Goal: Task Accomplishment & Management: Complete application form

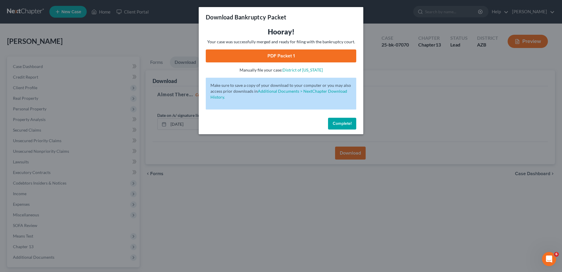
click at [345, 122] on span "Complete!" at bounding box center [342, 123] width 19 height 5
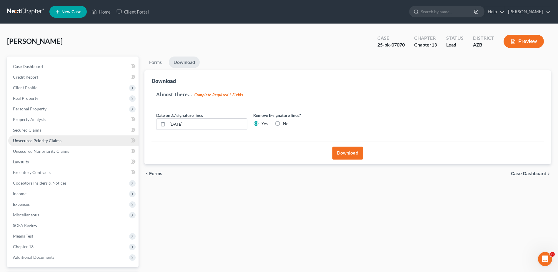
click at [36, 139] on span "Unsecured Priority Claims" at bounding box center [37, 140] width 48 height 5
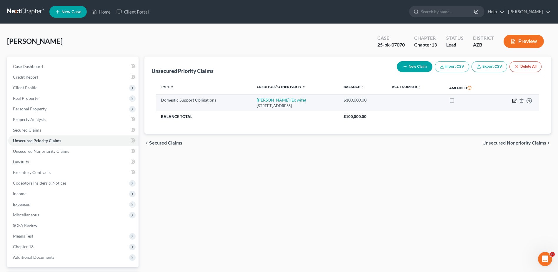
click at [513, 99] on icon "button" at bounding box center [514, 101] width 4 height 4
select select "3"
select select "0"
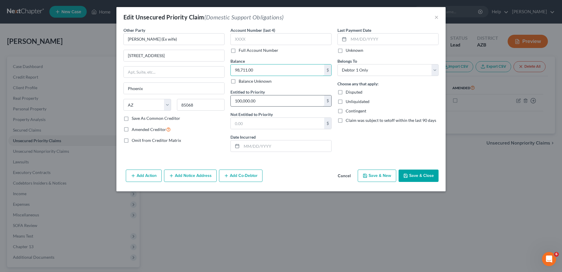
type input "98,711.00"
click at [259, 104] on input "98,711" at bounding box center [277, 100] width 93 height 11
type input "98,711.00"
click at [414, 174] on button "Save & Close" at bounding box center [419, 175] width 40 height 12
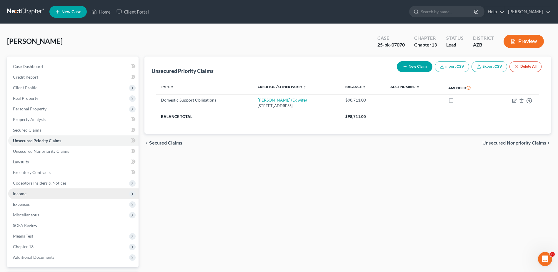
click at [19, 192] on span "Income" at bounding box center [20, 193] width 14 height 5
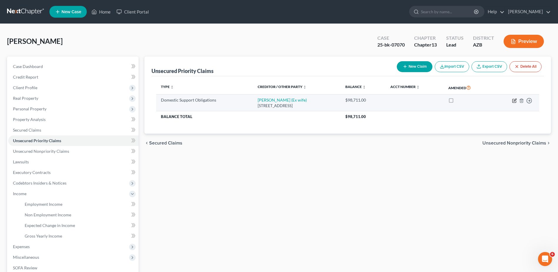
click at [515, 100] on icon "button" at bounding box center [514, 100] width 5 height 5
select select "3"
select select "0"
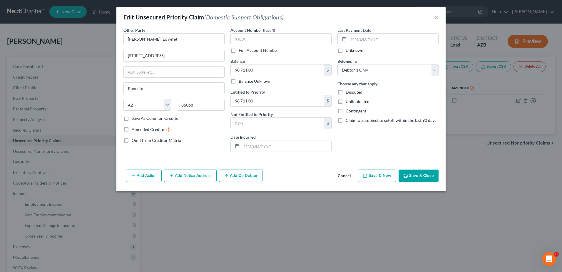
click at [421, 172] on button "Save & Close" at bounding box center [419, 175] width 40 height 12
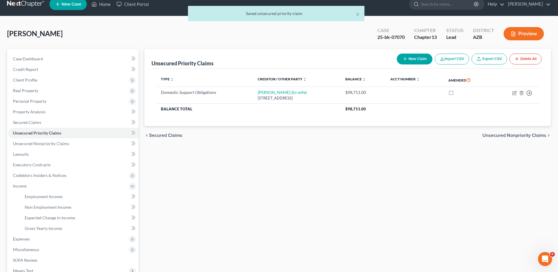
scroll to position [10, 0]
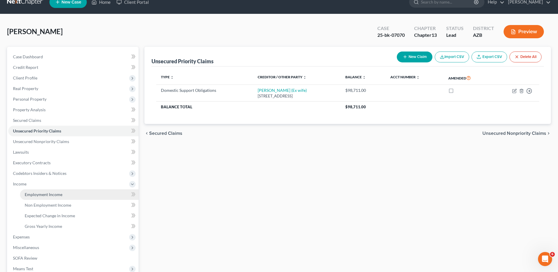
click at [46, 193] on span "Employment Income" at bounding box center [44, 194] width 38 height 5
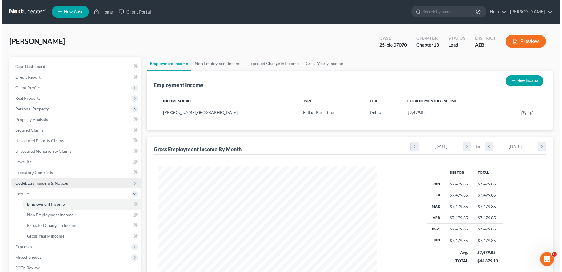
scroll to position [109, 230]
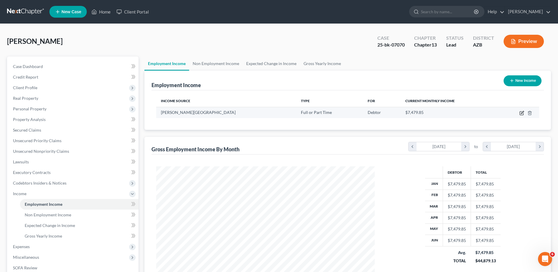
click at [523, 113] on icon "button" at bounding box center [521, 113] width 5 height 5
select select "0"
select select "3"
select select "2"
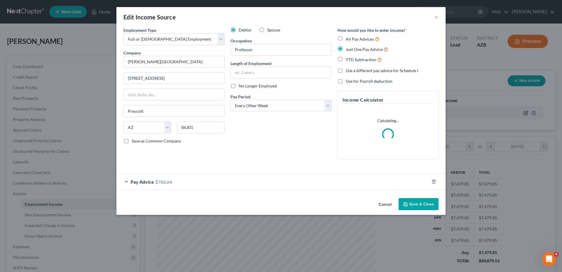
scroll to position [110, 232]
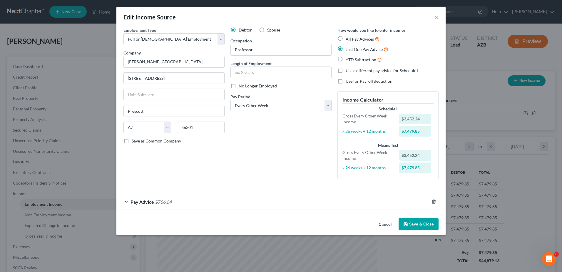
click at [45, 235] on div "Edit Income Source × Employment Type * Select Full or [DEMOGRAPHIC_DATA] Employ…" at bounding box center [281, 136] width 562 height 272
click at [147, 199] on span "Pay Advice" at bounding box center [142, 202] width 24 height 6
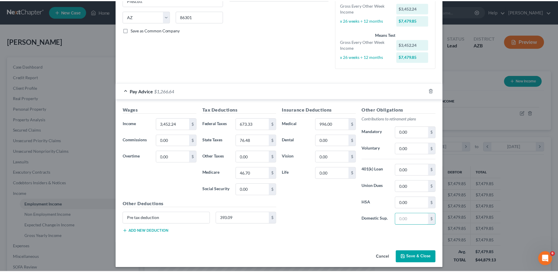
scroll to position [114, 0]
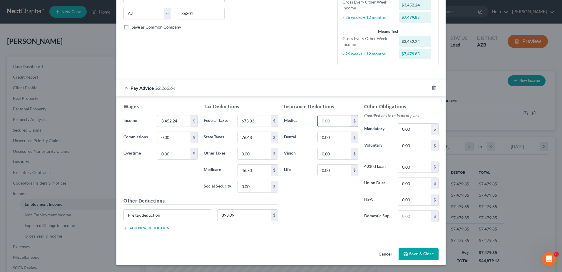
click at [319, 120] on input "text" at bounding box center [334, 120] width 33 height 11
type input "144.63"
click at [323, 192] on div "Insurance Deductions Medical 144.63 $ Dental 0.00 $ Vision 0.00 $ Life 0.00 $" at bounding box center [321, 165] width 80 height 124
click at [417, 251] on button "Save & Close" at bounding box center [419, 254] width 40 height 12
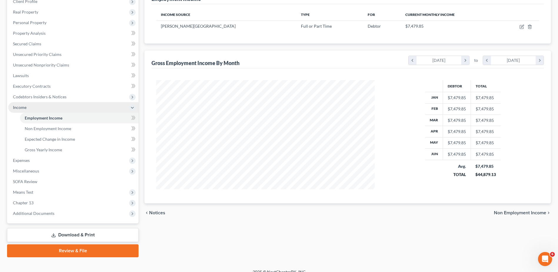
scroll to position [94, 0]
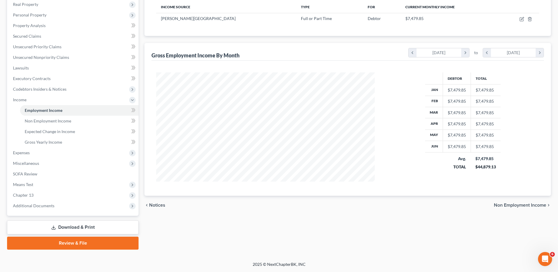
click at [70, 227] on link "Download & Print" at bounding box center [72, 227] width 131 height 14
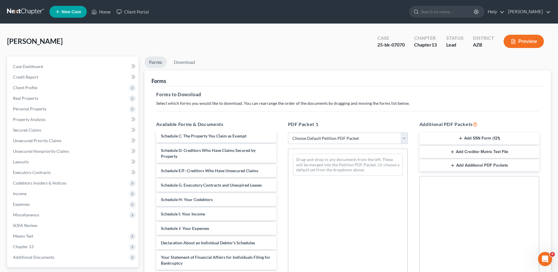
scroll to position [147, 0]
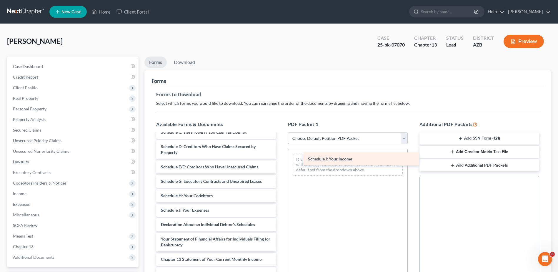
drag, startPoint x: 183, startPoint y: 208, endPoint x: 330, endPoint y: 157, distance: 155.6
click at [280, 157] on div "Schedule I: Your Income Declaration of Evidence of Employers' Payments [DATE] -…" at bounding box center [215, 165] width 129 height 356
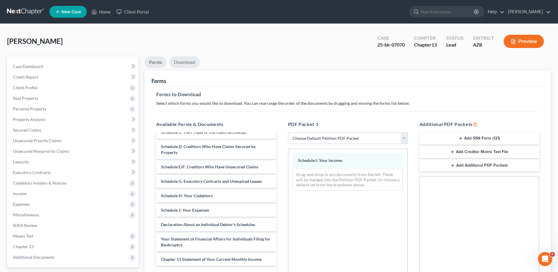
click at [183, 59] on link "Download" at bounding box center [184, 61] width 31 height 11
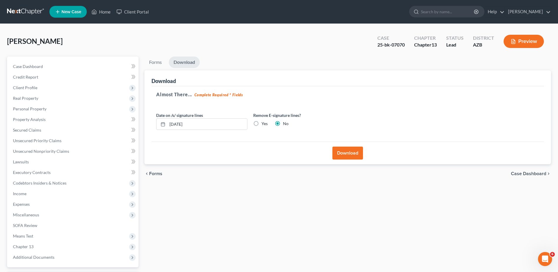
click at [348, 151] on button "Download" at bounding box center [347, 152] width 31 height 13
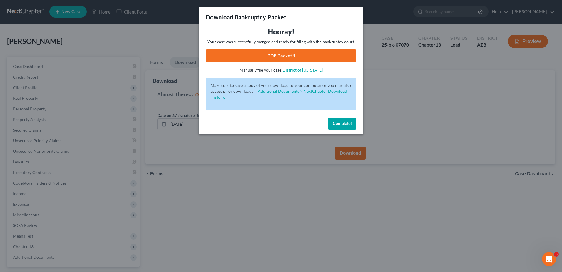
click at [280, 54] on link "PDF Packet 1" at bounding box center [281, 55] width 150 height 13
click at [20, 191] on div "Download Bankruptcy Packet Hooray! Your case was successfully merged and ready …" at bounding box center [281, 136] width 562 height 272
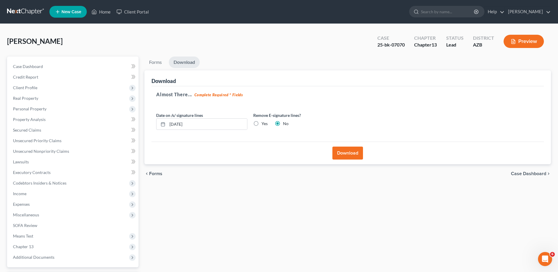
click at [19, 193] on span "Income" at bounding box center [20, 193] width 14 height 5
click at [105, 11] on link "Home" at bounding box center [100, 11] width 25 height 11
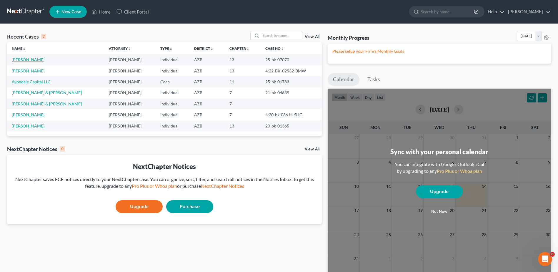
click at [26, 58] on link "[PERSON_NAME]" at bounding box center [28, 59] width 33 height 5
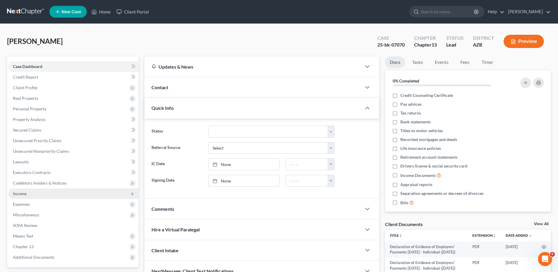
click at [24, 192] on span "Income" at bounding box center [20, 193] width 14 height 5
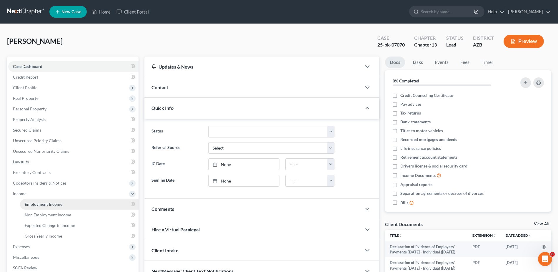
click at [51, 203] on span "Employment Income" at bounding box center [44, 203] width 38 height 5
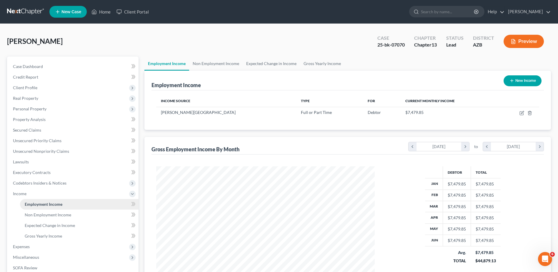
scroll to position [109, 230]
click at [41, 233] on span "Gross Yearly Income" at bounding box center [43, 235] width 37 height 5
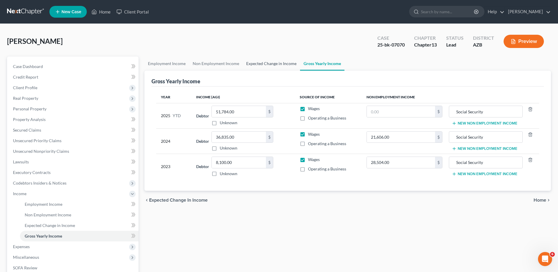
click at [266, 63] on link "Expected Change in Income" at bounding box center [270, 63] width 57 height 14
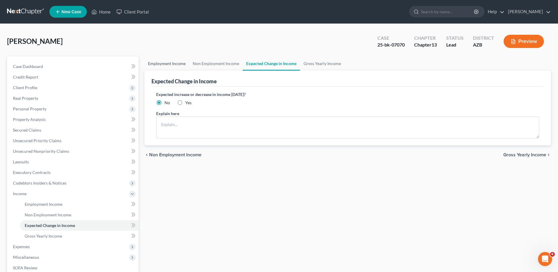
click at [173, 64] on link "Employment Income" at bounding box center [166, 63] width 45 height 14
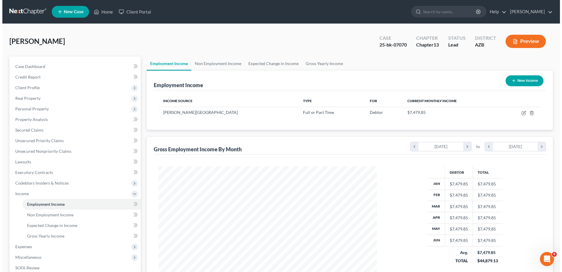
scroll to position [109, 230]
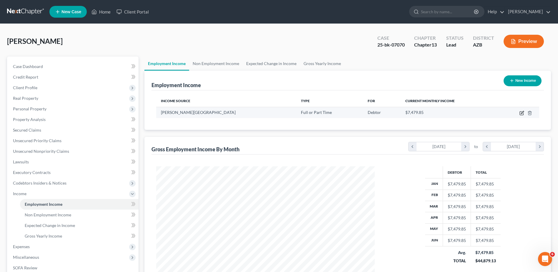
click at [522, 113] on icon "button" at bounding box center [521, 112] width 3 height 3
select select "0"
select select "3"
select select "2"
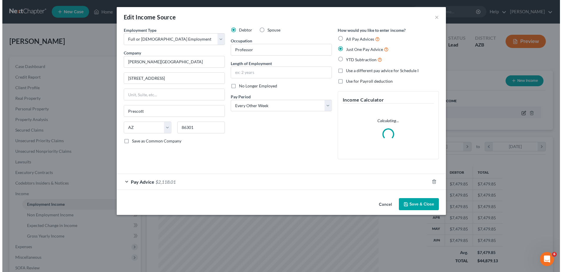
scroll to position [110, 232]
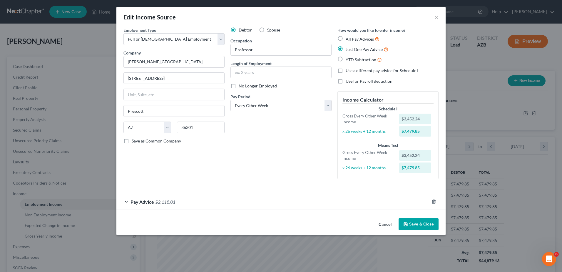
click at [158, 202] on span "$2,118.01" at bounding box center [165, 202] width 20 height 6
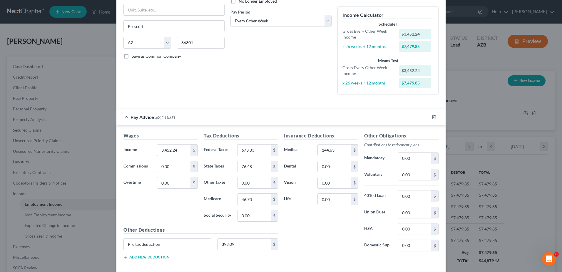
scroll to position [98, 0]
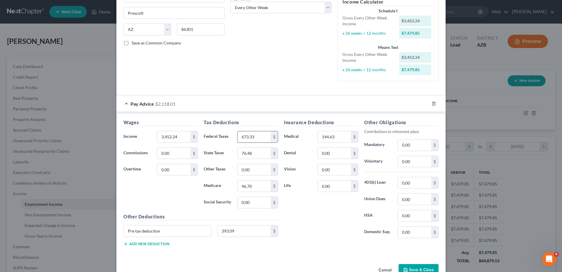
click at [255, 137] on input "673.33" at bounding box center [253, 136] width 33 height 11
type input "1,459"
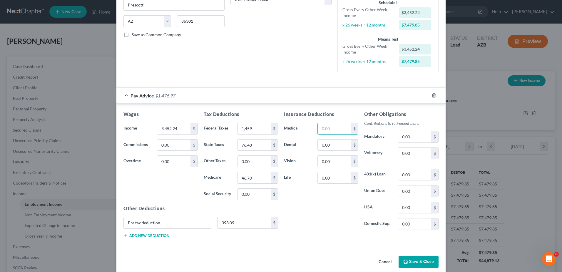
scroll to position [104, 0]
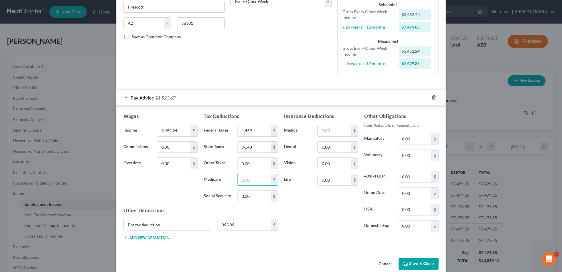
click at [145, 236] on button "Add new deduction" at bounding box center [146, 237] width 46 height 5
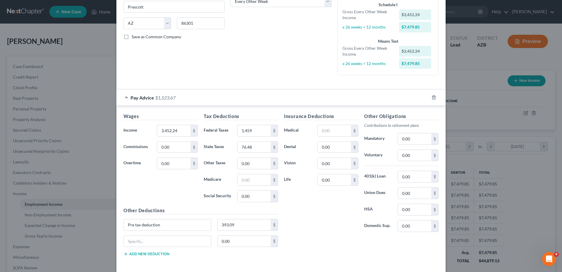
click at [123, 251] on button "Add new deduction" at bounding box center [146, 253] width 46 height 5
click button "Add new deduction" at bounding box center [146, 270] width 46 height 5
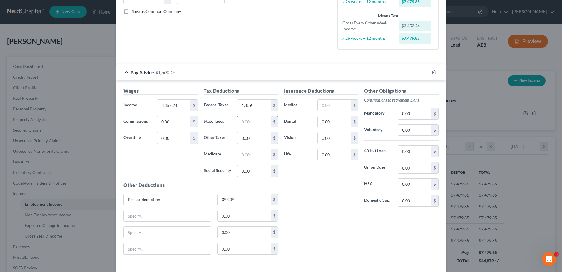
scroll to position [153, 0]
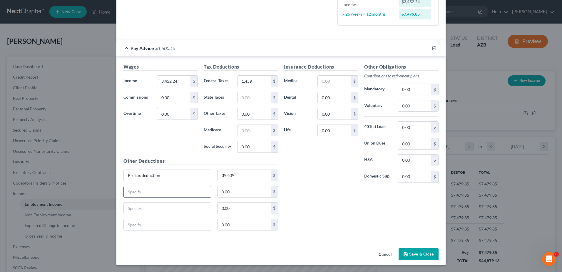
click at [128, 193] on input "text" at bounding box center [167, 191] width 87 height 11
type input "Post Tax"
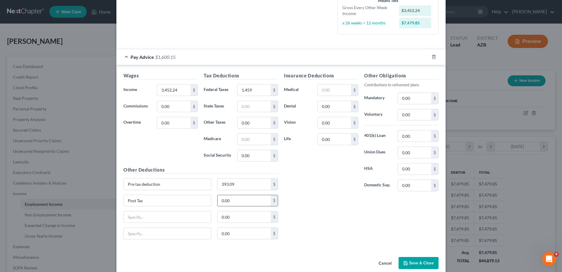
click at [219, 193] on div "Other Deductions Pre tax deduction 393.09 $ Post Tax 0.00 $ 0.00 $ 0.00 $" at bounding box center [200, 205] width 160 height 78
type input "144.63"
click at [288, 203] on div "Insurance Deductions Medical $ Dental 0.00 $ Vision 0.00 $ Life 0.00 $ Other Ob…" at bounding box center [361, 159] width 160 height 172
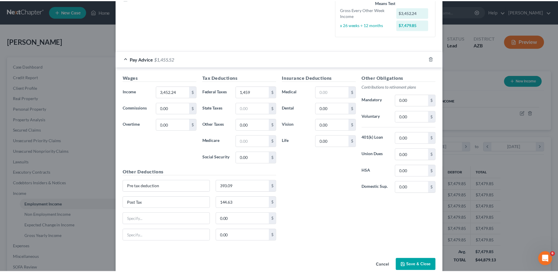
scroll to position [153, 0]
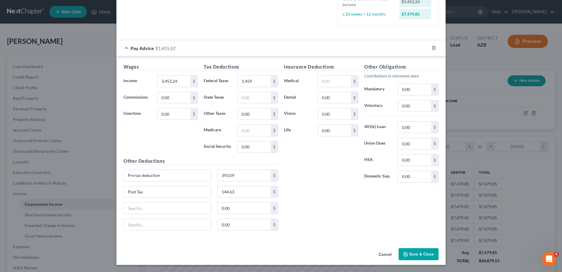
click at [416, 252] on button "Save & Close" at bounding box center [419, 254] width 40 height 12
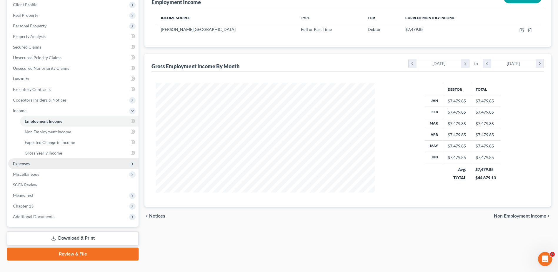
scroll to position [94, 0]
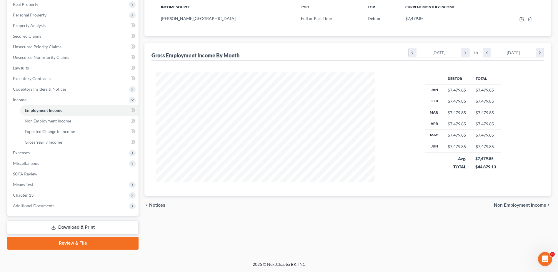
click at [78, 225] on link "Download & Print" at bounding box center [72, 227] width 131 height 14
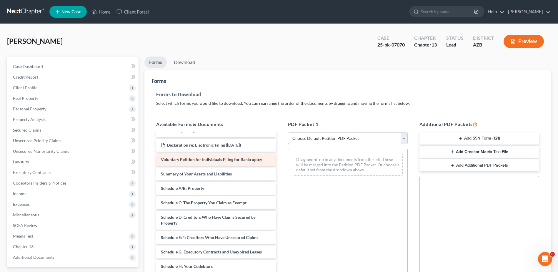
scroll to position [78, 0]
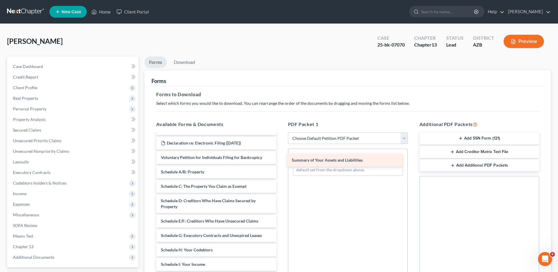
drag, startPoint x: 206, startPoint y: 170, endPoint x: 337, endPoint y: 158, distance: 131.3
click at [280, 158] on div "Summary of Your Assets and Liabilities Declaration of Evidence of Employers' Pa…" at bounding box center [215, 233] width 129 height 356
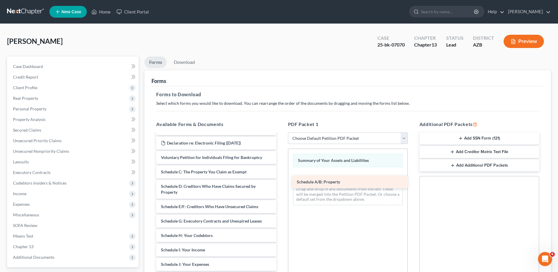
drag, startPoint x: 189, startPoint y: 170, endPoint x: 324, endPoint y: 180, distance: 136.1
click at [280, 180] on div "Schedule A/B: Property Declaration of Evidence of Employers' Payments [DATE] - …" at bounding box center [215, 226] width 129 height 342
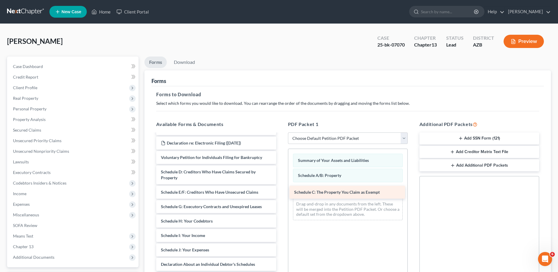
drag, startPoint x: 183, startPoint y: 170, endPoint x: 317, endPoint y: 190, distance: 136.3
click at [280, 190] on div "Schedule C: The Property You Claim as Exempt Declaration of Evidence of Employe…" at bounding box center [215, 219] width 129 height 328
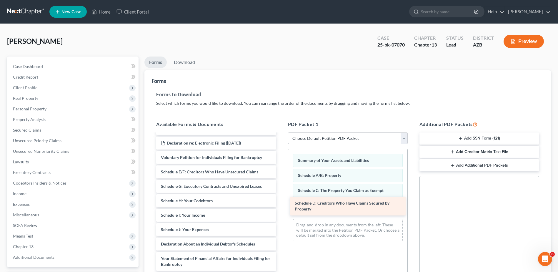
drag, startPoint x: 181, startPoint y: 170, endPoint x: 315, endPoint y: 201, distance: 137.3
click at [280, 201] on div "Schedule D: Creditors Who Have Claims Secured by Property Declaration of Eviden…" at bounding box center [215, 208] width 129 height 307
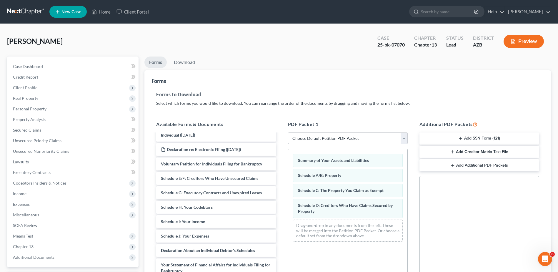
scroll to position [68, 0]
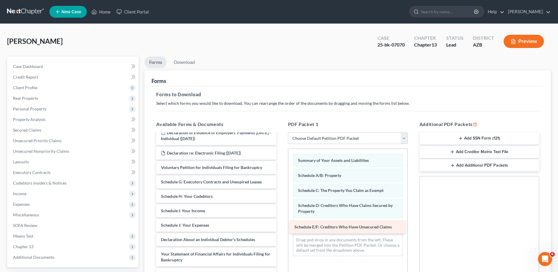
drag, startPoint x: 195, startPoint y: 176, endPoint x: 328, endPoint y: 221, distance: 140.8
click at [280, 221] on div "Schedule E/F: Creditors Who Have Unsecured Claims Declaration of Evidence of Em…" at bounding box center [215, 211] width 129 height 293
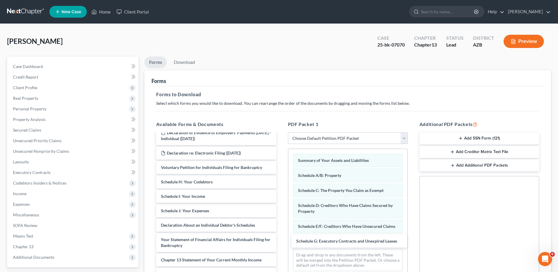
drag, startPoint x: 189, startPoint y: 178, endPoint x: 309, endPoint y: 233, distance: 132.3
click at [280, 237] on div "Schedule G: Executory Contracts and Unexpired Leases Declaration of Evidence of…" at bounding box center [215, 204] width 129 height 279
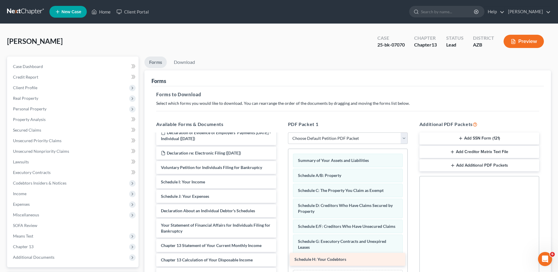
drag, startPoint x: 191, startPoint y: 180, endPoint x: 325, endPoint y: 257, distance: 154.2
click at [280, 257] on div "Schedule H: Your Codebtors Declaration of Evidence of Employers' Payments [DATE…" at bounding box center [215, 197] width 129 height 264
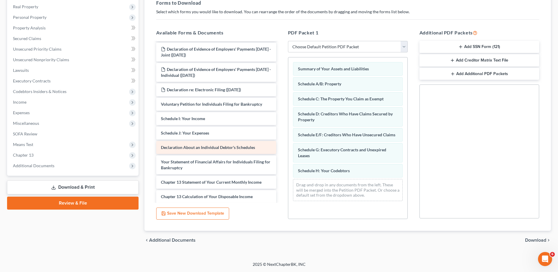
scroll to position [39, 0]
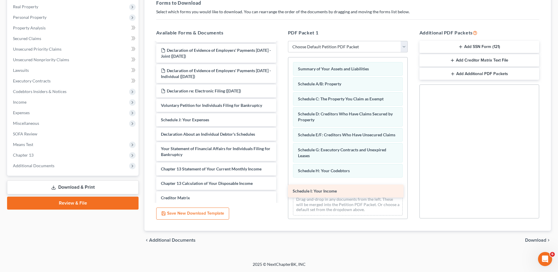
drag, startPoint x: 185, startPoint y: 116, endPoint x: 316, endPoint y: 187, distance: 149.6
click at [280, 187] on div "Schedule I: Your Income Declaration of Evidence of Employers' Payments [DATE] -…" at bounding box center [215, 128] width 129 height 250
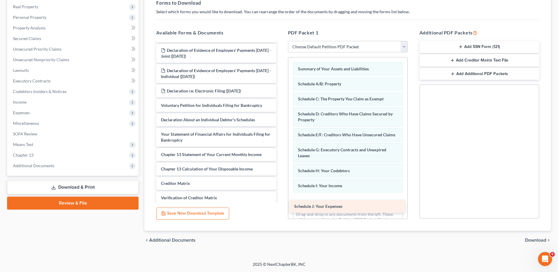
drag, startPoint x: 196, startPoint y: 118, endPoint x: 329, endPoint y: 204, distance: 158.7
click at [280, 204] on div "Schedule J: Your Expenses Declaration of Evidence of Employers' Payments [DATE]…" at bounding box center [215, 120] width 129 height 235
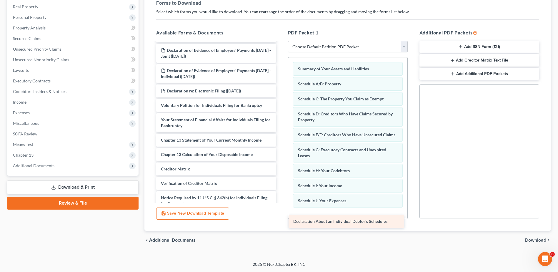
drag, startPoint x: 195, startPoint y: 118, endPoint x: 328, endPoint y: 219, distance: 166.7
click at [280, 219] on div "Declaration About an Individual Debtor's Schedules Declaration of Evidence of E…" at bounding box center [215, 113] width 129 height 221
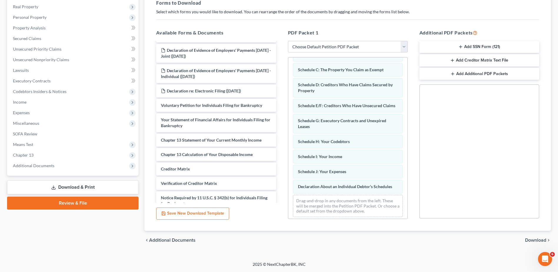
scroll to position [38, 0]
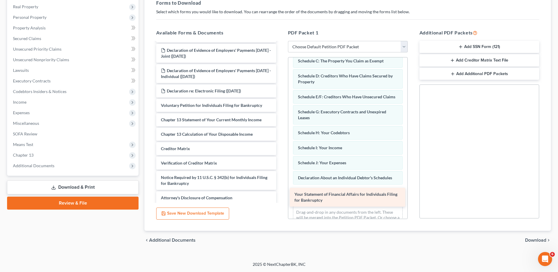
drag, startPoint x: 222, startPoint y: 119, endPoint x: 356, endPoint y: 193, distance: 152.7
click at [280, 193] on div "Your Statement of Financial Affairs for Individuals Filing for Bankruptcy Decla…" at bounding box center [215, 103] width 129 height 201
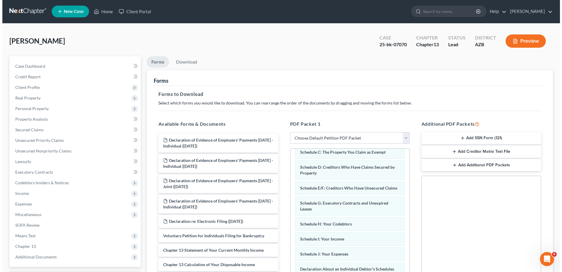
scroll to position [0, 0]
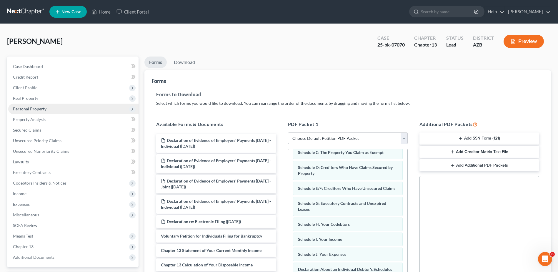
click at [27, 105] on span "Personal Property" at bounding box center [73, 108] width 130 height 11
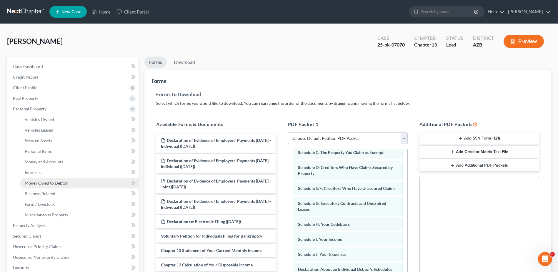
click at [48, 181] on span "Money Owed to Debtor" at bounding box center [46, 182] width 43 height 5
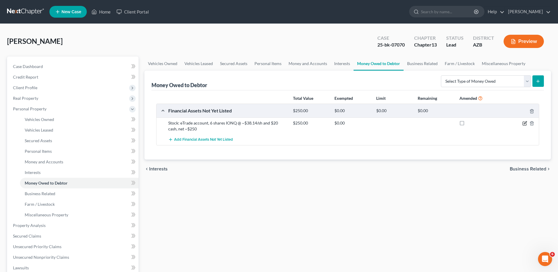
click at [524, 122] on icon "button" at bounding box center [524, 123] width 5 height 5
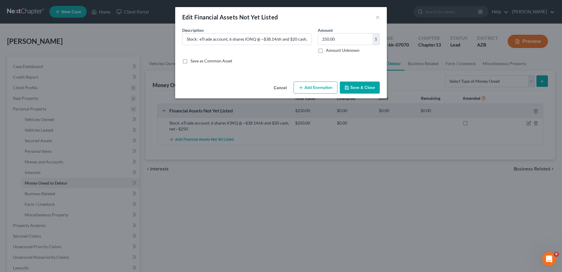
click at [392, 61] on div "Edit Financial Assets Not Yet Listed × An exemption set must first be selected …" at bounding box center [281, 136] width 562 height 272
click at [531, 79] on div "Edit Financial Assets Not Yet Listed × An exemption set must first be selected …" at bounding box center [281, 136] width 562 height 272
click at [531, 81] on div "Edit Financial Assets Not Yet Listed × An exemption set must first be selected …" at bounding box center [281, 136] width 562 height 272
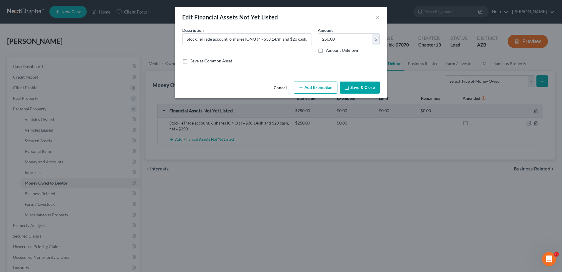
click at [531, 81] on div "Edit Financial Assets Not Yet Listed × An exemption set must first be selected …" at bounding box center [281, 136] width 562 height 272
click at [190, 59] on label "Save as Common Asset" at bounding box center [211, 61] width 42 height 6
click at [193, 59] on input "Save as Common Asset" at bounding box center [195, 60] width 4 height 4
checkbox input "true"
click at [529, 121] on div "Edit Financial Assets Not Yet Listed × An exemption set must first be selected …" at bounding box center [281, 136] width 562 height 272
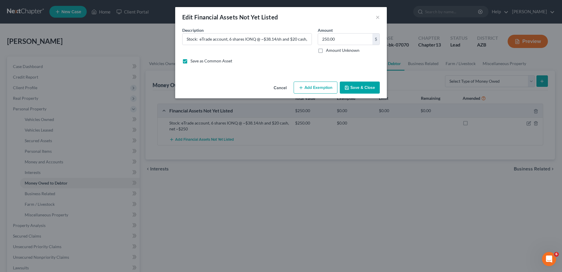
click at [529, 121] on div "Edit Financial Assets Not Yet Listed × An exemption set must first be selected …" at bounding box center [281, 136] width 562 height 272
click at [189, 138] on div "Edit Financial Assets Not Yet Listed × An exemption set must first be selected …" at bounding box center [281, 136] width 562 height 272
click at [172, 138] on div "Edit Financial Assets Not Yet Listed × An exemption set must first be selected …" at bounding box center [281, 136] width 562 height 272
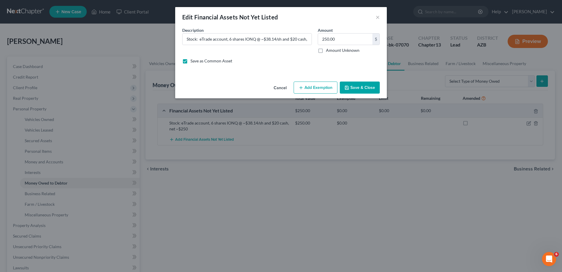
click at [170, 138] on div "Edit Financial Assets Not Yet Listed × An exemption set must first be selected …" at bounding box center [281, 136] width 562 height 272
drag, startPoint x: 170, startPoint y: 138, endPoint x: 147, endPoint y: 100, distance: 44.3
click at [147, 100] on div "Edit Financial Assets Not Yet Listed × An exemption set must first be selected …" at bounding box center [281, 136] width 562 height 272
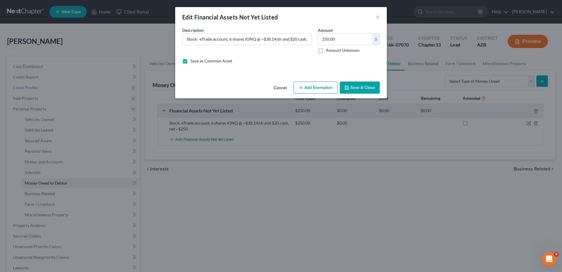
click at [473, 81] on div "Edit Financial Assets Not Yet Listed × An exemption set must first be selected …" at bounding box center [281, 136] width 562 height 272
click at [358, 85] on button "Save & Close" at bounding box center [360, 87] width 40 height 12
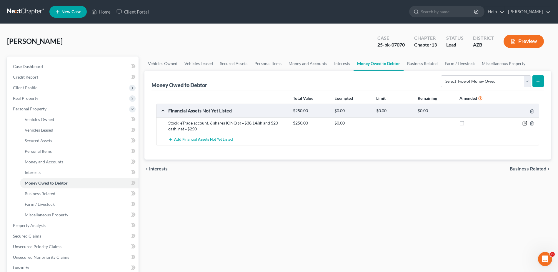
click at [525, 122] on icon "button" at bounding box center [524, 123] width 5 height 5
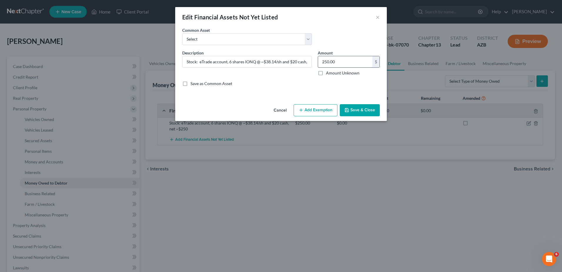
click at [339, 62] on input "250.00" at bounding box center [345, 61] width 54 height 11
type input "4,500"
click at [307, 39] on select "Select Stock: eTrade account, 6 shares IONQ @ ~$38.14/sh and $20 cash, net ~$250" at bounding box center [247, 39] width 130 height 12
click at [308, 37] on select "Select Stock: eTrade account, 6 shares IONQ @ ~$38.14/sh and $20 cash, net ~$250" at bounding box center [247, 39] width 130 height 12
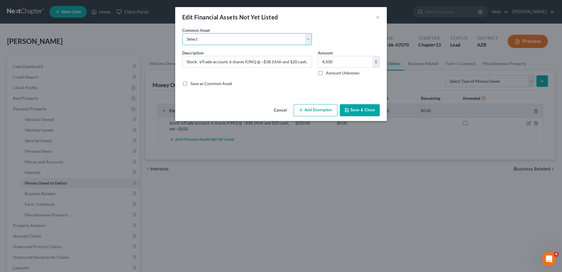
click at [308, 37] on select "Select Stock: eTrade account, 6 shares IONQ @ ~$38.14/sh and $20 cash, net ~$250" at bounding box center [247, 39] width 130 height 12
drag, startPoint x: 307, startPoint y: 63, endPoint x: 181, endPoint y: 63, distance: 125.8
click at [181, 63] on div "Description * Stock: eTrade account, 6 shares IONQ @ ~$38.14/sh and $20 cash, n…" at bounding box center [246, 63] width 135 height 26
type input "0"
click at [205, 61] on input "text" at bounding box center [247, 61] width 129 height 11
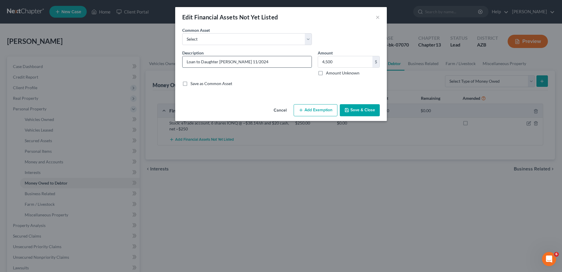
click at [186, 62] on input "Loan to Daughter [PERSON_NAME] 11/2024" at bounding box center [247, 61] width 129 height 11
type input "unsecured interest free Loan to Daughter [PERSON_NAME] 11/2024"
click at [357, 108] on button "Save & Close" at bounding box center [360, 110] width 40 height 12
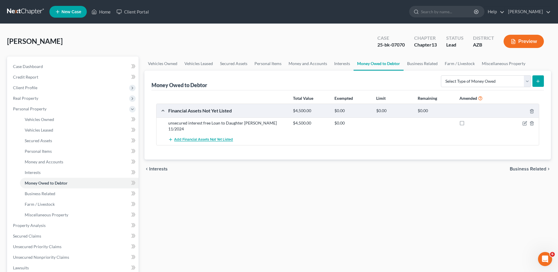
click at [211, 137] on span "Add Financial Assets Not Yet Listed" at bounding box center [203, 139] width 59 height 5
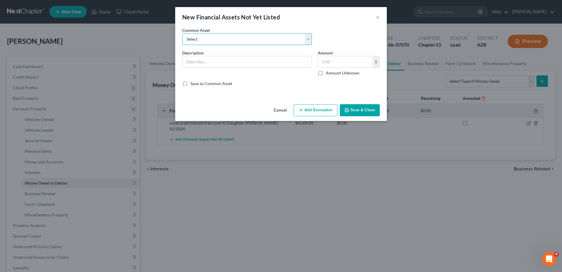
click at [306, 37] on select "Select Stock: eTrade account, 6 shares IONQ @ ~$38.14/sh and $20 cash, net ~$250" at bounding box center [247, 39] width 130 height 12
select select "0"
click at [182, 33] on select "Select Stock: eTrade account, 6 shares IONQ @ ~$38.14/sh and $20 cash, net ~$250" at bounding box center [247, 39] width 130 height 12
type input "Stock: eTrade account, 6 shares IONQ @ ~$38.14/sh and $20 cash, net ~$250"
type input "250.00"
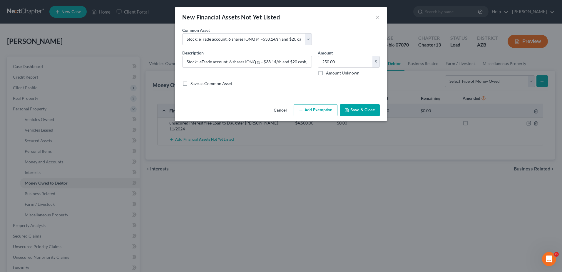
click at [358, 106] on button "Save & Close" at bounding box center [360, 110] width 40 height 12
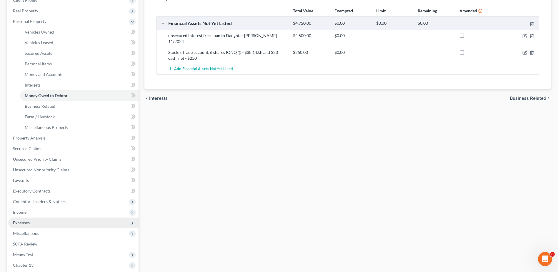
scroll to position [88, 0]
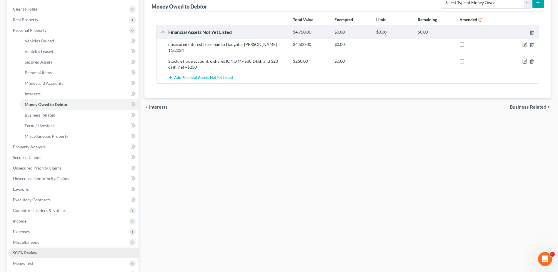
click at [29, 250] on span "SOFA Review" at bounding box center [25, 252] width 24 height 5
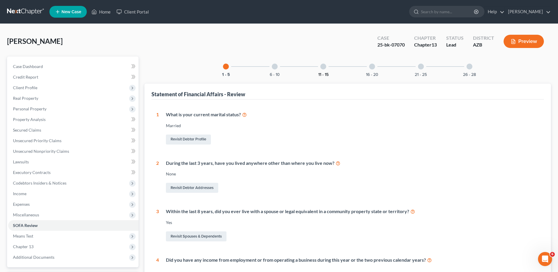
click at [324, 73] on button "11 - 15" at bounding box center [323, 75] width 10 height 4
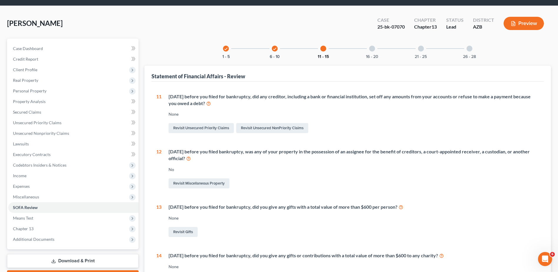
scroll to position [20, 0]
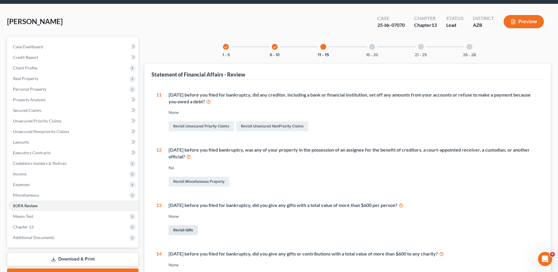
click at [178, 228] on link "Revisit Gifts" at bounding box center [182, 230] width 29 height 10
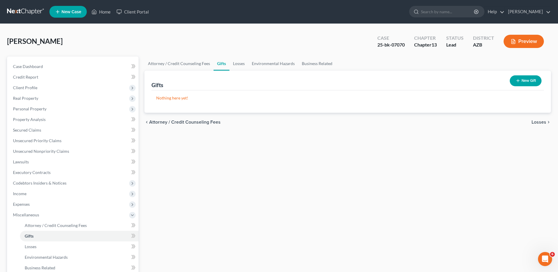
click at [523, 77] on button "New Gift" at bounding box center [525, 80] width 32 height 11
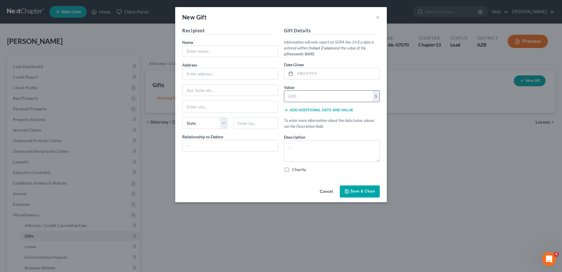
click at [288, 96] on input "text" at bounding box center [328, 96] width 88 height 11
type input "3,000"
click at [186, 51] on input "text" at bounding box center [230, 51] width 95 height 11
click at [186, 143] on input "text" at bounding box center [230, 145] width 95 height 11
type input "Daughters"
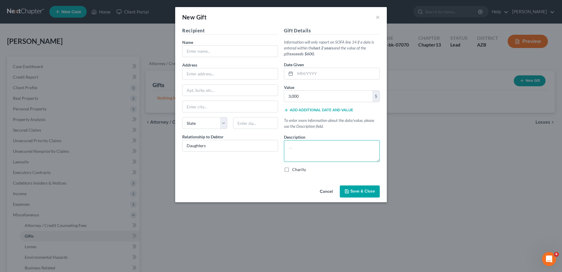
click at [290, 146] on textarea at bounding box center [332, 151] width 96 height 22
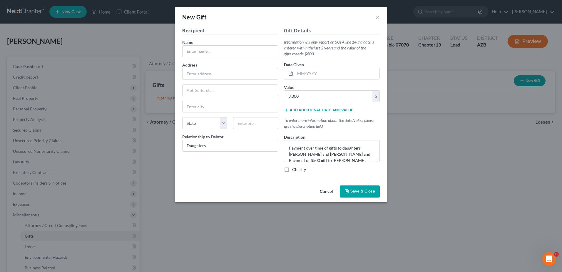
scroll to position [1, 0]
type textarea "Payment over time of gifts to daughters [PERSON_NAME] and [PERSON_NAME] and Pay…"
click at [211, 145] on input "Daughters" at bounding box center [230, 145] width 95 height 11
type input "Daughters"
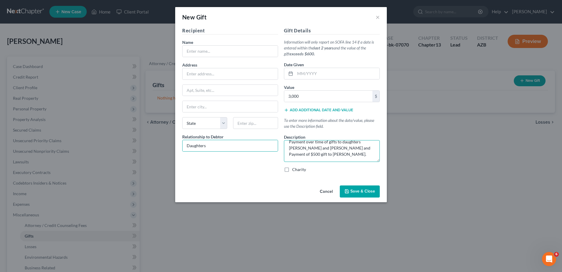
click at [316, 154] on textarea "Payment over time of gifts to daughters [PERSON_NAME] and [PERSON_NAME] and Pay…" at bounding box center [332, 151] width 96 height 22
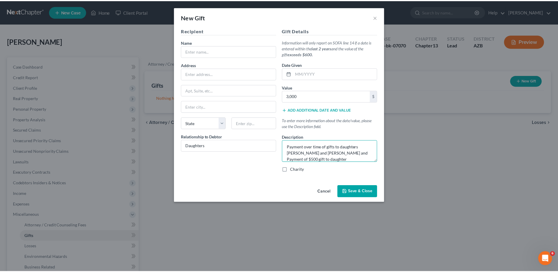
scroll to position [0, 0]
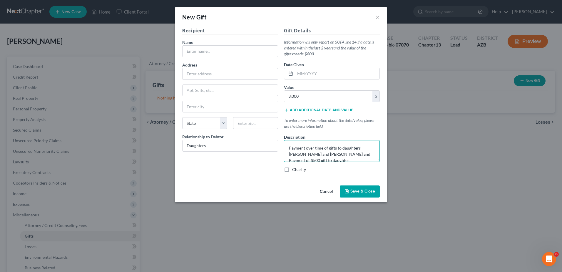
type textarea "Payment over time of gifts to daughters [PERSON_NAME] and [PERSON_NAME] and Pay…"
click at [357, 189] on span "Save & Close" at bounding box center [362, 191] width 25 height 5
click at [191, 51] on input "text" at bounding box center [230, 51] width 95 height 11
drag, startPoint x: 288, startPoint y: 154, endPoint x: 337, endPoint y: 155, distance: 48.5
click at [337, 155] on textarea "Payment over time of gifts to daughters [PERSON_NAME] and [PERSON_NAME] and Pay…" at bounding box center [332, 151] width 96 height 22
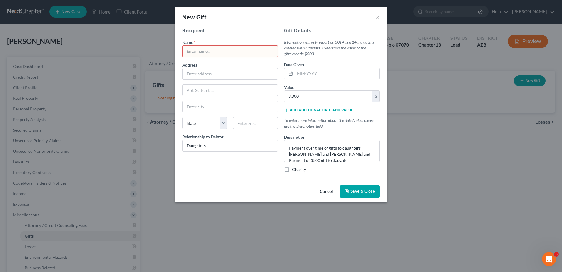
click at [193, 50] on input "text" at bounding box center [230, 51] width 95 height 11
type input "[PERSON_NAME], [PERSON_NAME]"
drag, startPoint x: 330, startPoint y: 155, endPoint x: 332, endPoint y: 153, distance: 3.1
click at [329, 155] on textarea "Payment over time of gifts to daughters [PERSON_NAME] and [PERSON_NAME] and Pay…" at bounding box center [332, 151] width 96 height 22
type textarea "Payment over time of gifts to daughters [PERSON_NAME] and [PERSON_NAME] and Pay…"
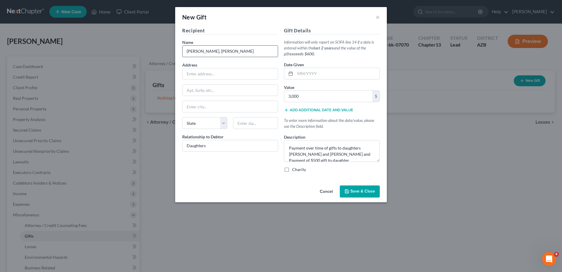
click at [236, 51] on input "[PERSON_NAME], [PERSON_NAME]" at bounding box center [230, 51] width 95 height 11
type input "[PERSON_NAME], [PERSON_NAME] and [PERSON_NAME]"
click at [222, 121] on select "State [US_STATE] AK AR AZ CA CO CT DE DC [GEOGRAPHIC_DATA] [GEOGRAPHIC_DATA] GU…" at bounding box center [204, 123] width 45 height 12
select select "3"
click at [182, 117] on select "State [US_STATE] AK AR AZ CA CO CT DE DC [GEOGRAPHIC_DATA] [GEOGRAPHIC_DATA] GU…" at bounding box center [204, 123] width 45 height 12
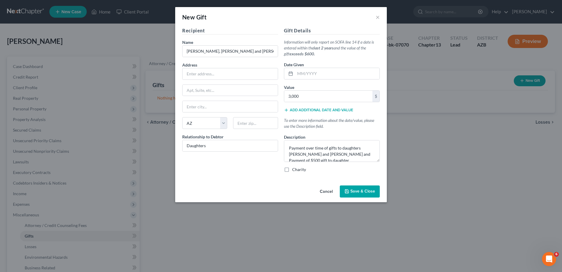
click at [355, 189] on span "Save & Close" at bounding box center [362, 191] width 25 height 5
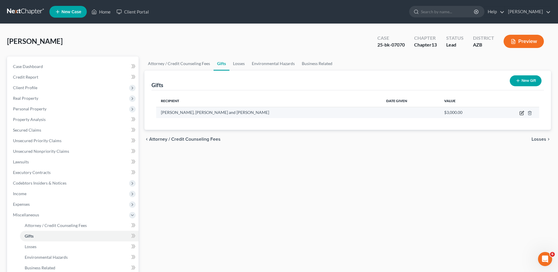
click at [521, 113] on icon "button" at bounding box center [521, 112] width 3 height 3
select select "3"
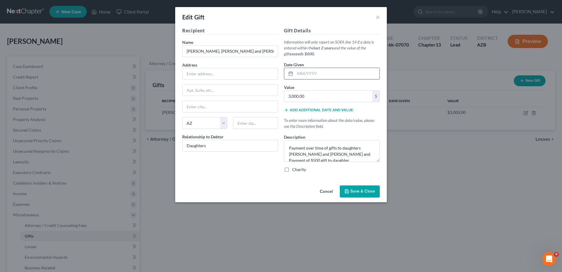
click at [309, 74] on input "text" at bounding box center [337, 73] width 84 height 11
click at [440, 74] on div "Edit Gift × Recipient Name * [PERSON_NAME], [PERSON_NAME] and [PERSON_NAME] Add…" at bounding box center [281, 136] width 562 height 272
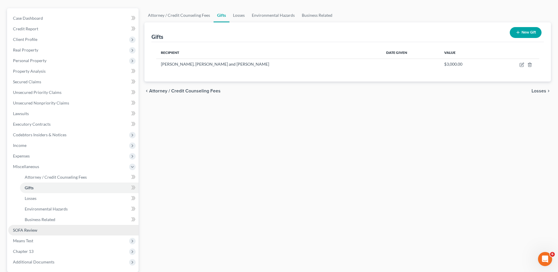
scroll to position [49, 0]
click at [32, 228] on span "SOFA Review" at bounding box center [25, 228] width 24 height 5
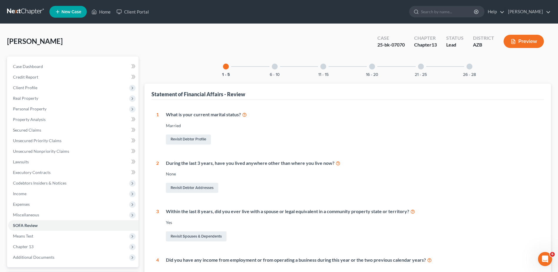
click at [276, 68] on div at bounding box center [275, 66] width 6 height 6
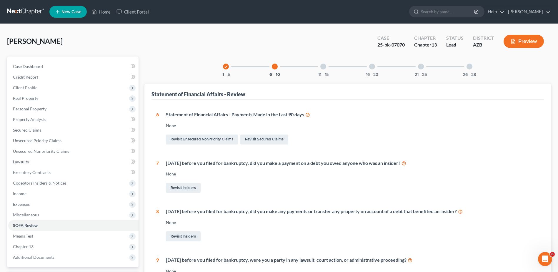
click at [422, 71] on div "21 - 25" at bounding box center [421, 66] width 20 height 20
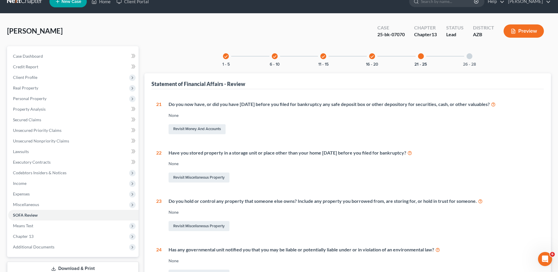
scroll to position [10, 0]
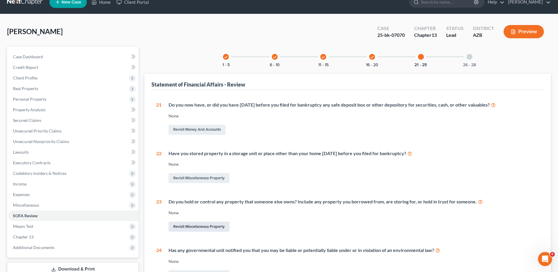
click at [190, 224] on link "Revisit Miscellaneous Property" at bounding box center [198, 226] width 61 height 10
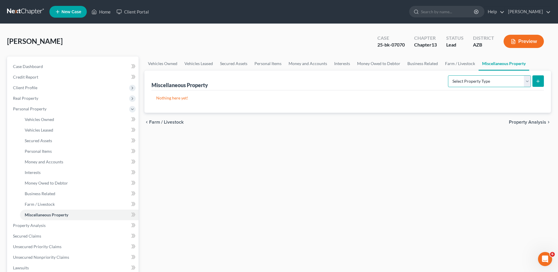
click at [526, 80] on select "Select Property Type Assigned for Creditor Benefit [DATE] Holding for Another N…" at bounding box center [489, 81] width 83 height 12
select select "holding_for_another"
click at [448, 75] on select "Select Property Type Assigned for Creditor Benefit [DATE] Holding for Another N…" at bounding box center [489, 81] width 83 height 12
click at [157, 97] on p "Nothing here yet!" at bounding box center [347, 98] width 383 height 6
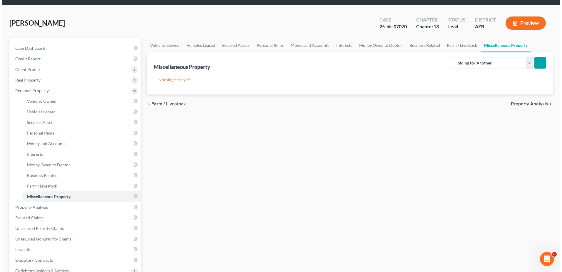
scroll to position [20, 0]
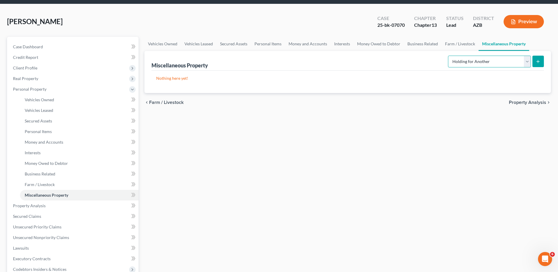
click at [478, 62] on select "Select Property Type Assigned for Creditor Benefit [DATE] Holding for Another N…" at bounding box center [489, 62] width 83 height 12
click at [448, 56] on select "Select Property Type Assigned for Creditor Benefit [DATE] Holding for Another N…" at bounding box center [489, 62] width 83 height 12
click at [538, 60] on icon "submit" at bounding box center [537, 61] width 5 height 5
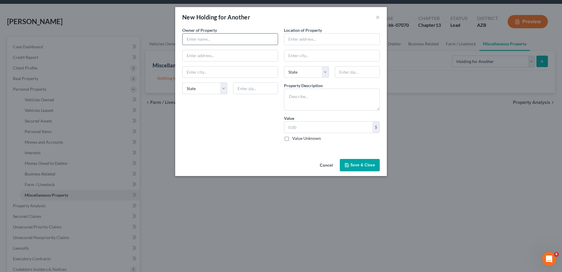
click at [205, 34] on input "text" at bounding box center [230, 39] width 95 height 11
type input "[PERSON_NAME]"
click at [222, 86] on select "State [US_STATE] AK AR AZ CA CO CT DE DC [GEOGRAPHIC_DATA] [GEOGRAPHIC_DATA] GU…" at bounding box center [204, 88] width 45 height 12
select select "3"
click at [182, 82] on select "State [US_STATE] AK AR AZ CA CO CT DE DC [GEOGRAPHIC_DATA] [GEOGRAPHIC_DATA] GU…" at bounding box center [204, 88] width 45 height 12
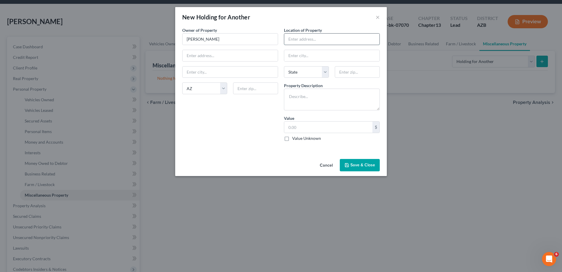
click at [309, 39] on input "text" at bounding box center [331, 39] width 95 height 11
type input "[STREET_ADDRESS][US_STATE]"
click at [303, 58] on input "text" at bounding box center [331, 55] width 95 height 11
type input "Prescott"
type input "86301"
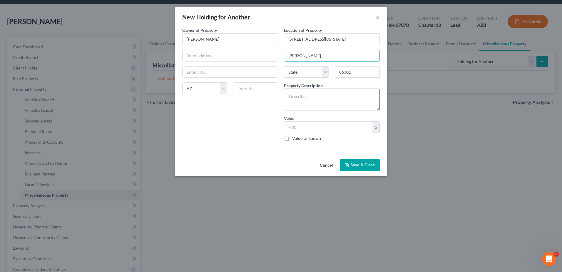
type input "Prescott"
select select "3"
click at [288, 96] on textarea at bounding box center [332, 99] width 96 height 22
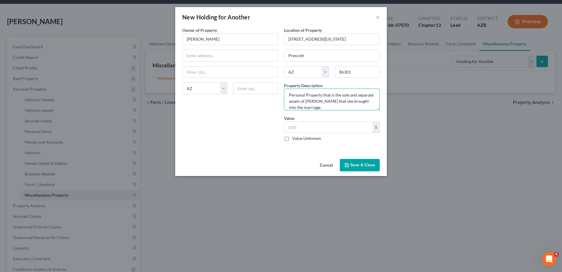
click at [337, 108] on textarea "Personal Property that is the sole and separate assets of [PERSON_NAME] that sh…" at bounding box center [332, 99] width 96 height 22
click at [332, 120] on div "Value $ Value Unknown Balance Undetermined $ Value Unknown" at bounding box center [332, 128] width 96 height 26
click at [354, 103] on textarea "Personal Property that is the sole and separate assets of [PERSON_NAME] that sh…" at bounding box center [332, 99] width 96 height 22
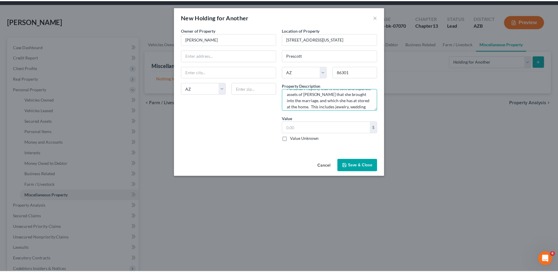
scroll to position [37, 0]
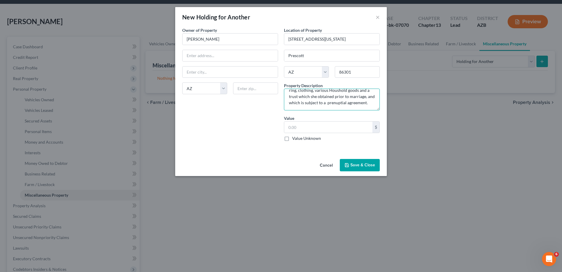
type textarea "Personal Property that is the sole and separate assets of [PERSON_NAME] that sh…"
click at [292, 137] on label "Value Unknown" at bounding box center [306, 138] width 29 height 6
click at [294, 137] on input "Value Unknown" at bounding box center [296, 137] width 4 height 4
checkbox input "true"
type input "0.00"
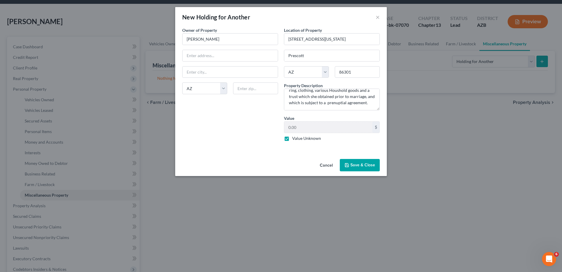
click at [292, 138] on label "Value Unknown" at bounding box center [306, 138] width 29 height 6
click at [294, 138] on input "Value Unknown" at bounding box center [296, 137] width 4 height 4
checkbox input "false"
click at [288, 126] on input "0.00" at bounding box center [328, 126] width 88 height 11
click at [291, 128] on input "250,000" at bounding box center [328, 126] width 88 height 11
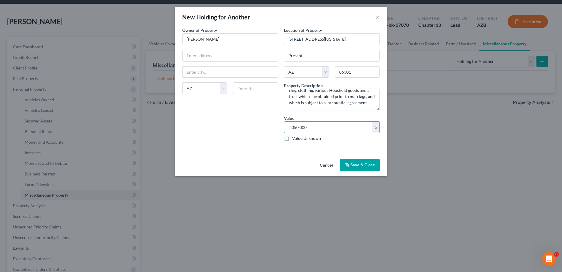
type input "2,050,000"
click at [292, 138] on label "Value Unknown" at bounding box center [306, 138] width 29 height 6
click at [294, 138] on input "Value Unknown" at bounding box center [296, 137] width 4 height 4
checkbox input "true"
type input "0.00"
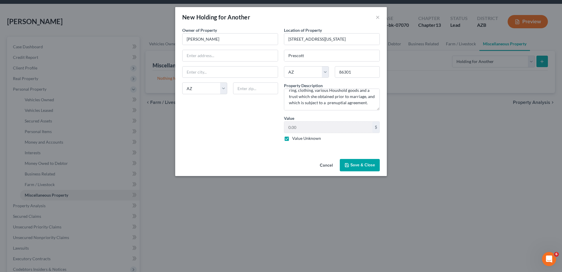
click at [292, 138] on label "Value Unknown" at bounding box center [306, 138] width 29 height 6
click at [294, 138] on input "Value Unknown" at bounding box center [296, 137] width 4 height 4
checkbox input "false"
click at [290, 127] on input "0.00" at bounding box center [328, 126] width 88 height 11
click at [287, 129] on input "290,000" at bounding box center [328, 126] width 88 height 11
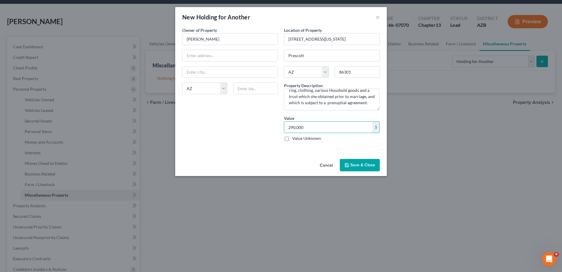
type input "290,000"
click at [289, 154] on div "An exemption set must first be selected from the Filing Information section. Ow…" at bounding box center [281, 91] width 212 height 129
type textarea "Personal Property that is the sole and separate assets of [PERSON_NAME] that sh…"
click at [359, 162] on button "Save & Close" at bounding box center [360, 165] width 40 height 12
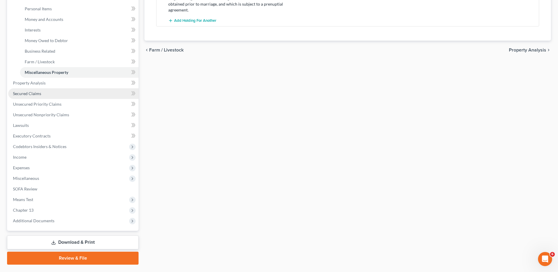
scroll to position [157, 0]
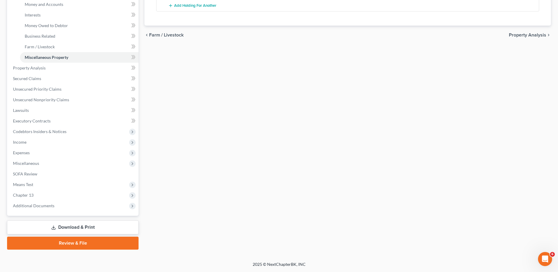
click at [77, 224] on link "Download & Print" at bounding box center [72, 227] width 131 height 14
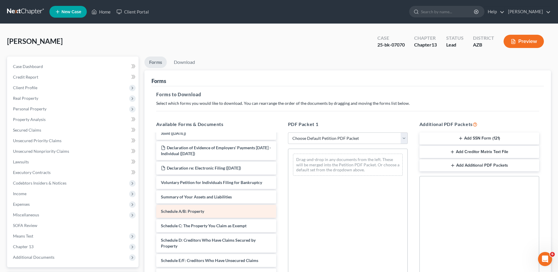
scroll to position [49, 0]
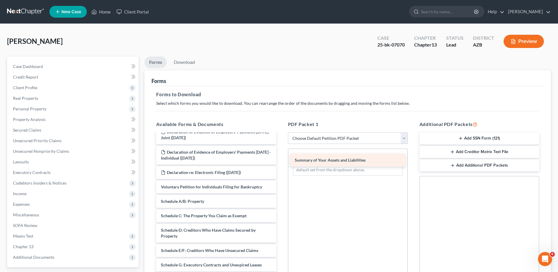
drag, startPoint x: 195, startPoint y: 201, endPoint x: 328, endPoint y: 160, distance: 139.9
click at [280, 160] on div "Summary of Your Assets and Liabilities Declaration of Evidence of Employers' Pa…" at bounding box center [215, 263] width 129 height 356
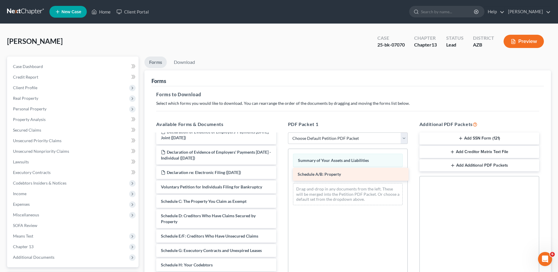
drag, startPoint x: 178, startPoint y: 198, endPoint x: 314, endPoint y: 171, distance: 139.3
click at [280, 171] on div "Schedule A/B: Property Declaration of Evidence of Employers' Payments [DATE] - …" at bounding box center [215, 256] width 129 height 342
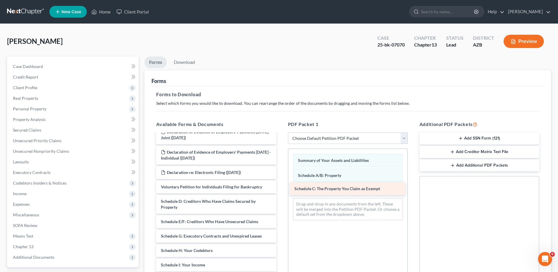
drag, startPoint x: 183, startPoint y: 198, endPoint x: 316, endPoint y: 185, distance: 134.0
click at [280, 185] on div "Schedule C: The Property You Claim as Exempt Declaration of Evidence of Employe…" at bounding box center [215, 249] width 129 height 328
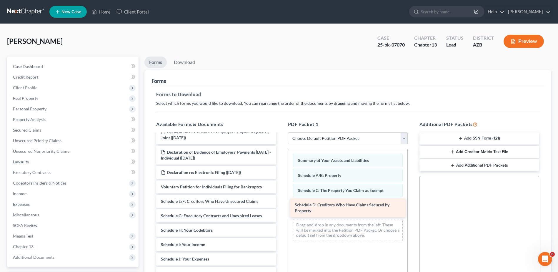
drag, startPoint x: 190, startPoint y: 196, endPoint x: 324, endPoint y: 200, distance: 133.8
click at [280, 200] on div "Schedule D: Creditors Who Have Claims Secured by Property Declaration of Eviden…" at bounding box center [215, 238] width 129 height 307
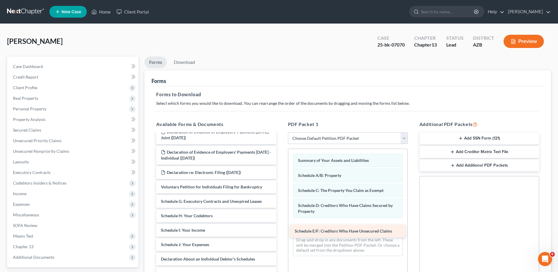
drag, startPoint x: 198, startPoint y: 197, endPoint x: 332, endPoint y: 227, distance: 137.0
click at [280, 227] on div "Schedule E/F: Creditors Who Have Unsecured Claims Declaration of Evidence of Em…" at bounding box center [215, 231] width 129 height 293
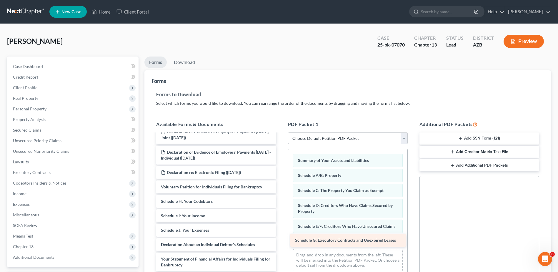
drag, startPoint x: 193, startPoint y: 198, endPoint x: 327, endPoint y: 236, distance: 139.5
click at [280, 236] on div "Schedule G: Executory Contracts and Unexpired Leases Declaration of Evidence of…" at bounding box center [215, 224] width 129 height 279
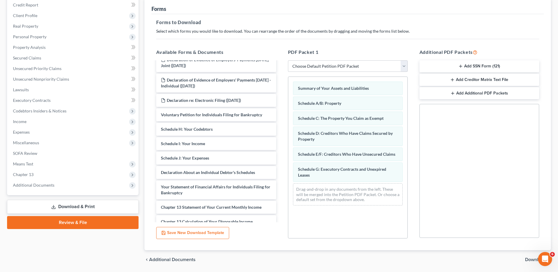
scroll to position [88, 0]
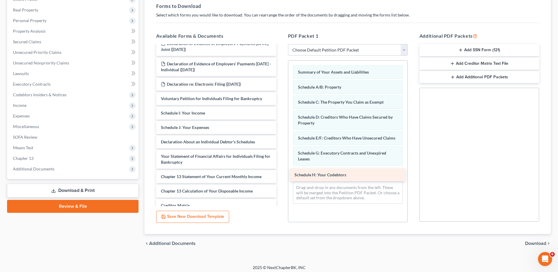
drag, startPoint x: 195, startPoint y: 109, endPoint x: 328, endPoint y: 171, distance: 147.0
click at [280, 171] on div "Schedule H: Your Codebtors Declaration of Evidence of Employers' Payments [DATE…" at bounding box center [215, 128] width 129 height 264
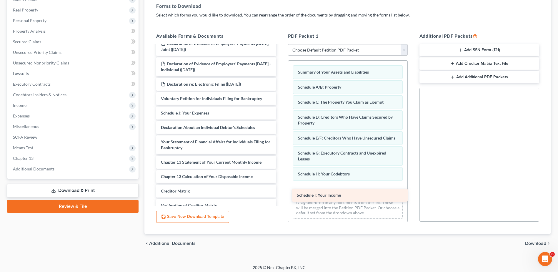
drag, startPoint x: 188, startPoint y: 111, endPoint x: 323, endPoint y: 193, distance: 158.6
click at [280, 193] on div "Schedule I: Your Income Declaration of Evidence of Employers' Payments [DATE] -…" at bounding box center [215, 121] width 129 height 250
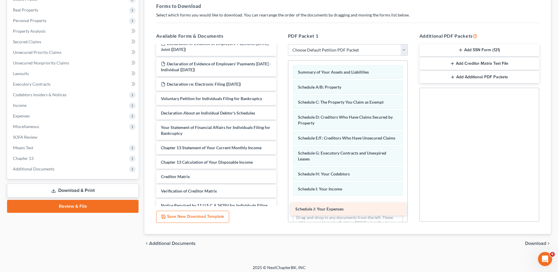
drag, startPoint x: 191, startPoint y: 110, endPoint x: 326, endPoint y: 206, distance: 165.0
click at [280, 206] on div "Schedule J: Your Expenses Declaration of Evidence of Employers' Payments [DATE]…" at bounding box center [215, 113] width 129 height 235
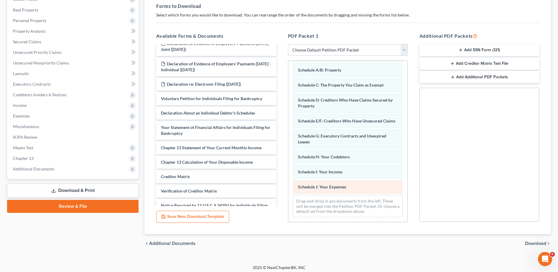
scroll to position [23, 0]
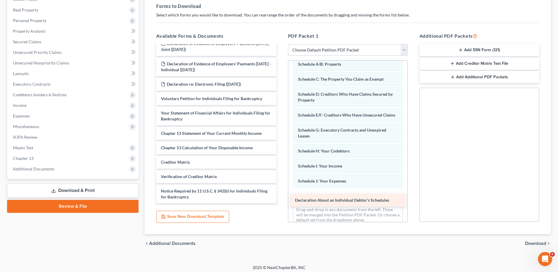
drag, startPoint x: 190, startPoint y: 111, endPoint x: 324, endPoint y: 198, distance: 159.8
click at [280, 198] on div "Declaration About an Individual Debtor's Schedules Declaration of Evidence of E…" at bounding box center [215, 106] width 129 height 221
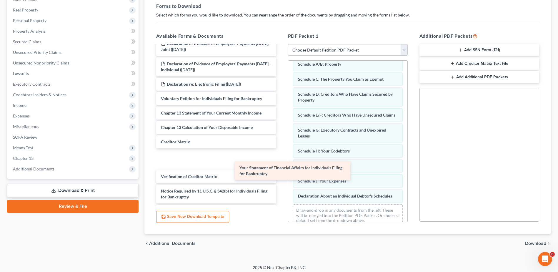
scroll to position [42, 0]
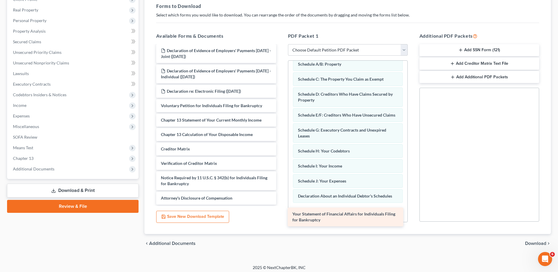
drag, startPoint x: 196, startPoint y: 113, endPoint x: 327, endPoint y: 214, distance: 165.6
click at [280, 204] on div "Your Statement of Financial Affairs for Individuals Filing for Bankruptcy Decla…" at bounding box center [215, 104] width 129 height 201
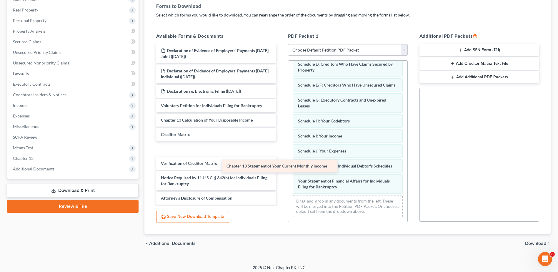
scroll to position [28, 0]
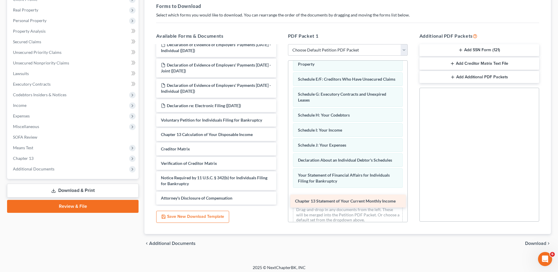
drag, startPoint x: 189, startPoint y: 116, endPoint x: 323, endPoint y: 197, distance: 156.5
click at [280, 197] on div "Chapter 13 Statement of Your Current Monthly Income Declaration of Evidence of …" at bounding box center [215, 111] width 129 height 186
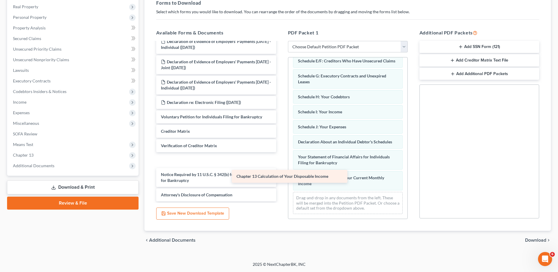
scroll to position [13, 0]
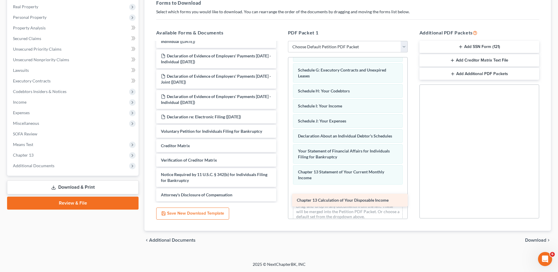
drag, startPoint x: 190, startPoint y: 131, endPoint x: 325, endPoint y: 200, distance: 152.2
click at [280, 200] on div "Chapter 13 Calculation of Your Disposable Income Declaration of Evidence of Emp…" at bounding box center [215, 115] width 129 height 172
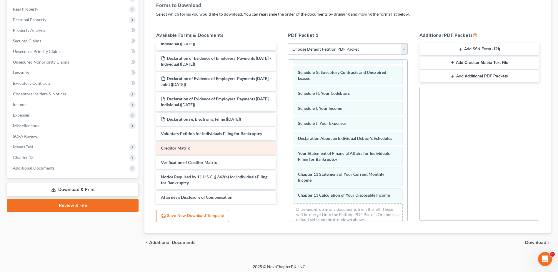
scroll to position [91, 0]
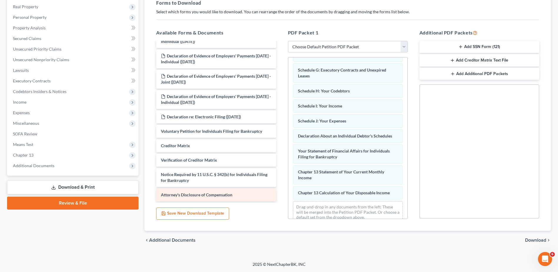
click at [206, 193] on span "Attorney's Disclosure of Compensation" at bounding box center [196, 194] width 71 height 5
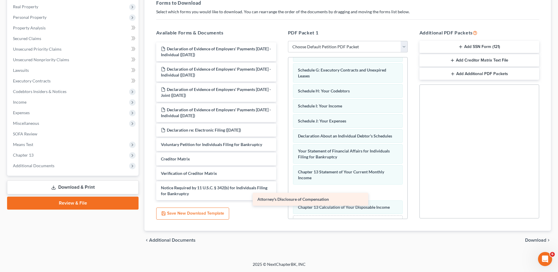
scroll to position [0, 0]
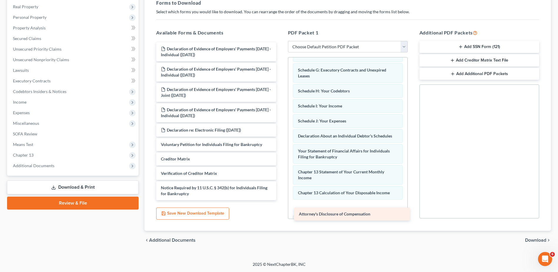
drag, startPoint x: 195, startPoint y: 192, endPoint x: 333, endPoint y: 211, distance: 139.2
click at [280, 200] on div "Attorney's Disclosure of Compensation Declaration of Evidence of Employers' Pay…" at bounding box center [215, 121] width 129 height 158
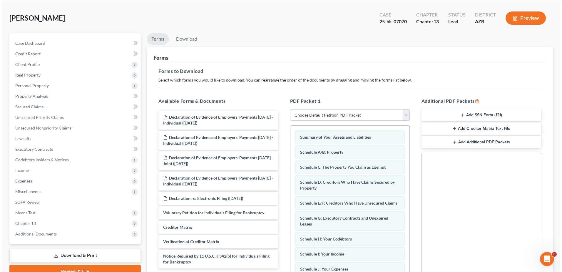
scroll to position [23, 0]
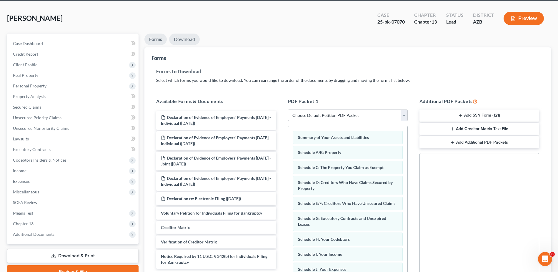
click at [187, 35] on link "Download" at bounding box center [184, 39] width 31 height 11
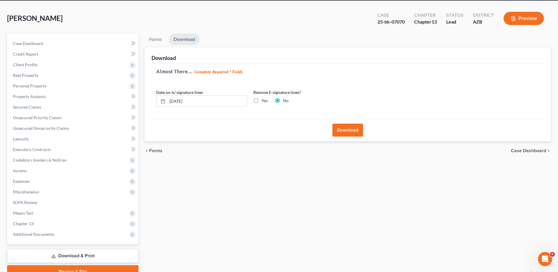
click at [350, 128] on button "Download" at bounding box center [347, 129] width 31 height 13
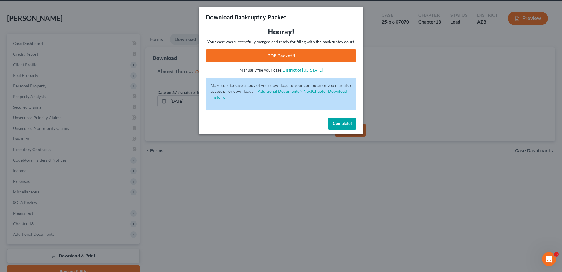
click at [279, 52] on link "PDF Packet 1" at bounding box center [281, 55] width 150 height 13
